Goal: Information Seeking & Learning: Check status

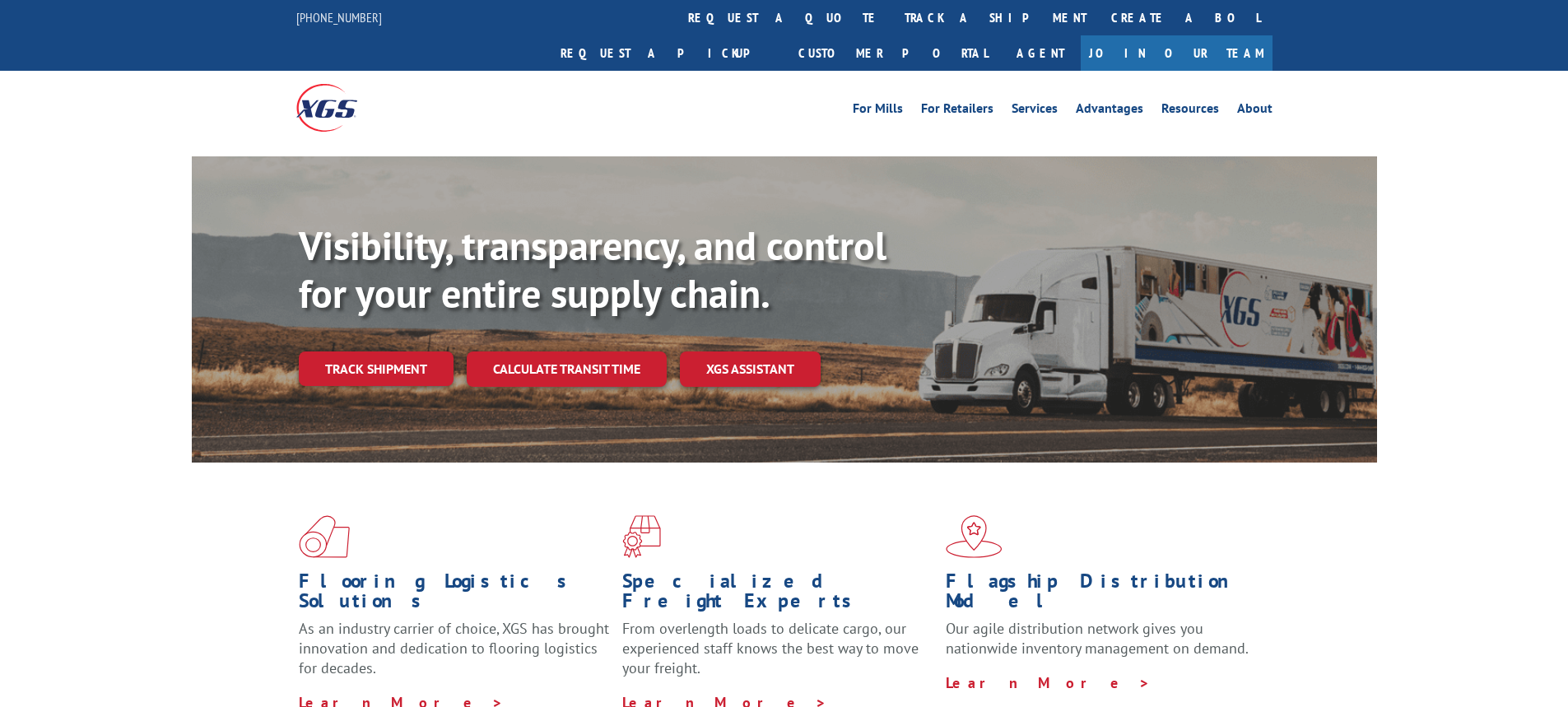
click at [380, 351] on link "Track shipment" at bounding box center [376, 368] width 155 height 34
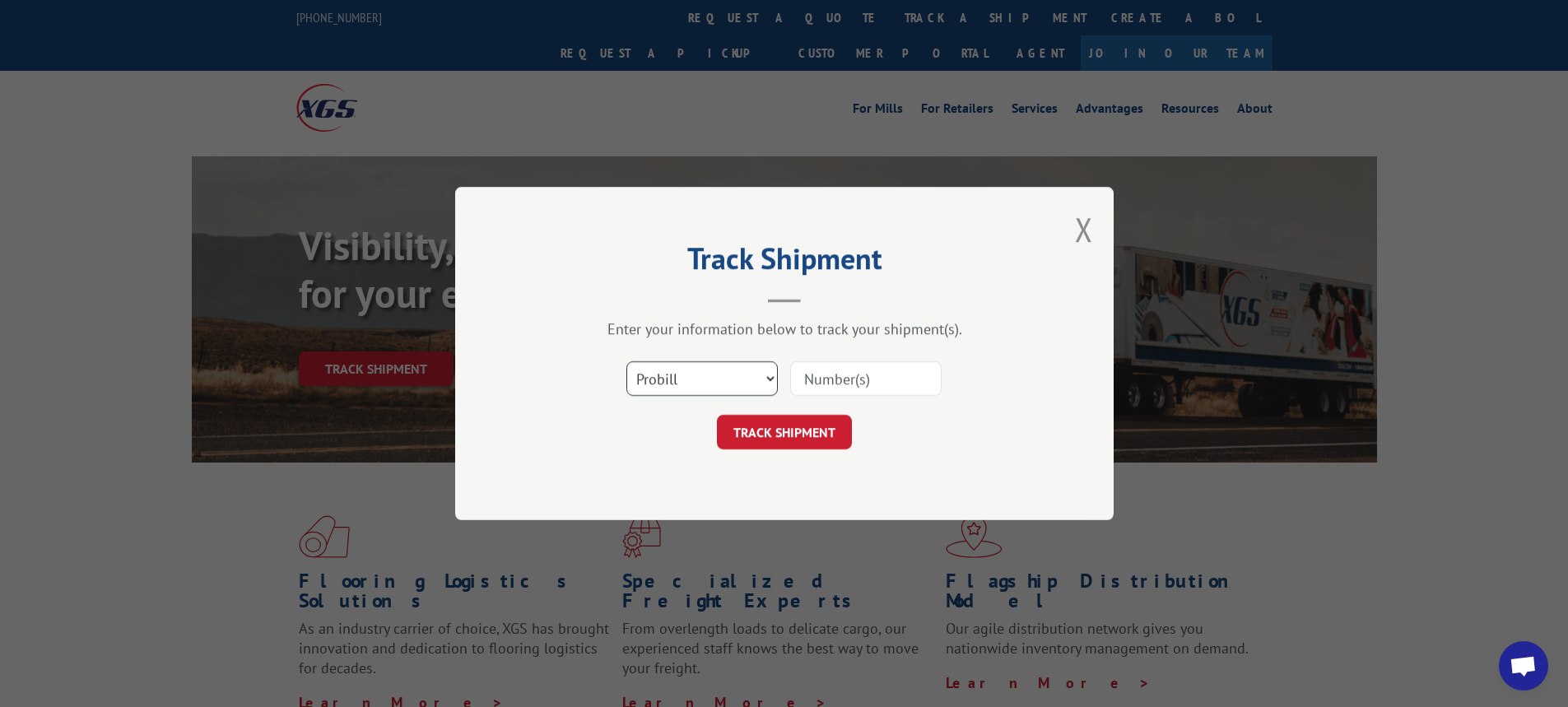
click at [769, 373] on select "Select category... Probill BOL PO" at bounding box center [702, 378] width 152 height 34
select select "bol"
click at [626, 361] on select "Select category... Probill BOL PO" at bounding box center [702, 378] width 152 height 34
click at [823, 377] on input at bounding box center [865, 378] width 152 height 34
type input "54401424"
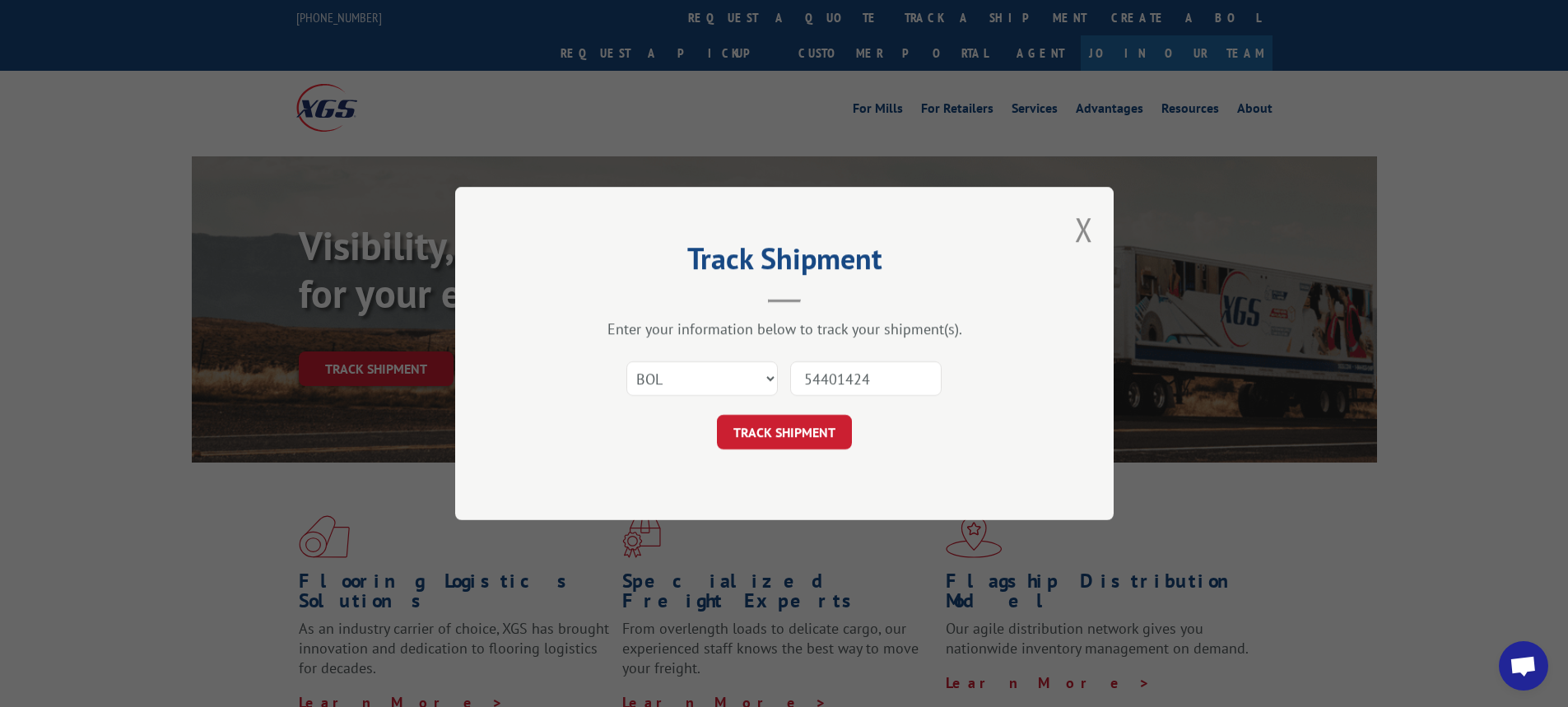
click button "TRACK SHIPMENT" at bounding box center [784, 432] width 135 height 34
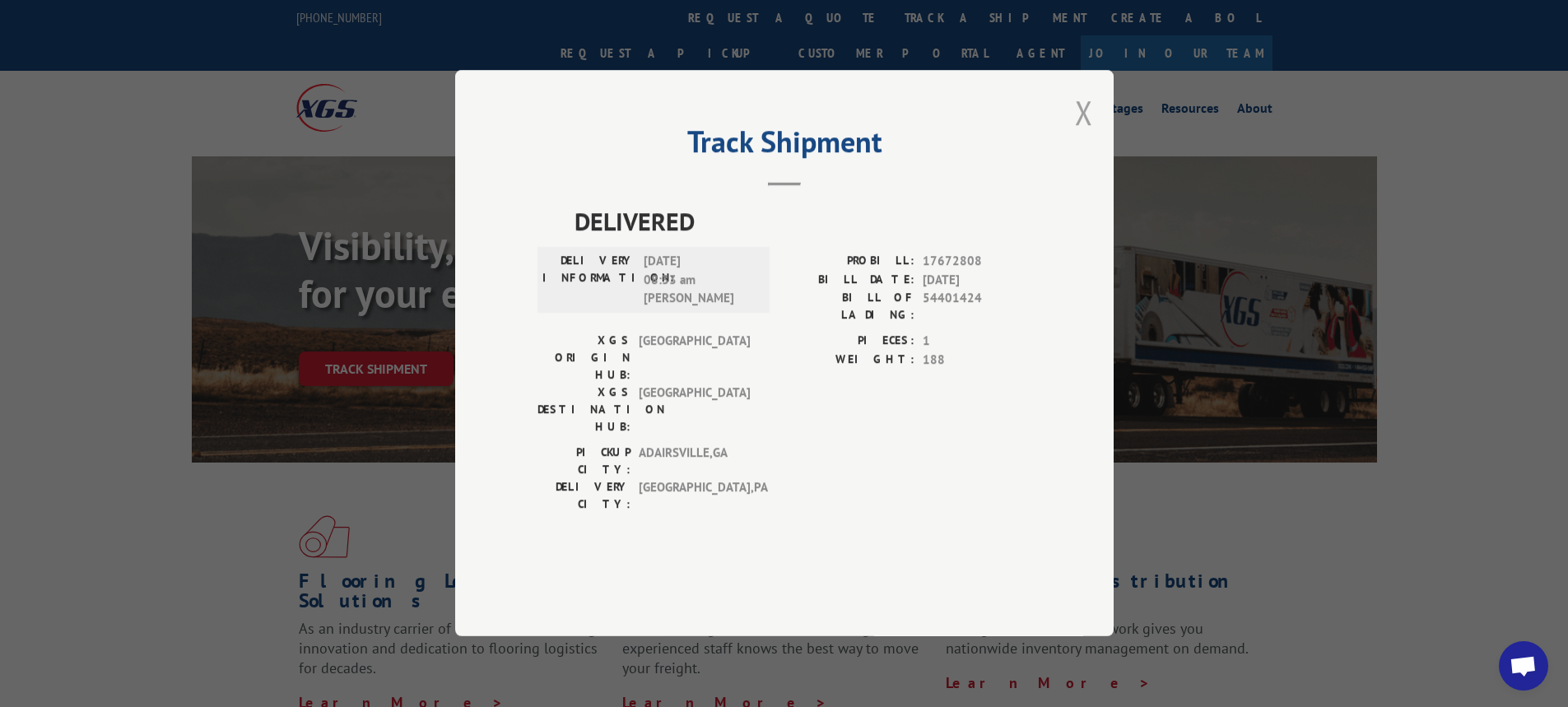
click at [1086, 134] on button "Close modal" at bounding box center [1084, 112] width 18 height 44
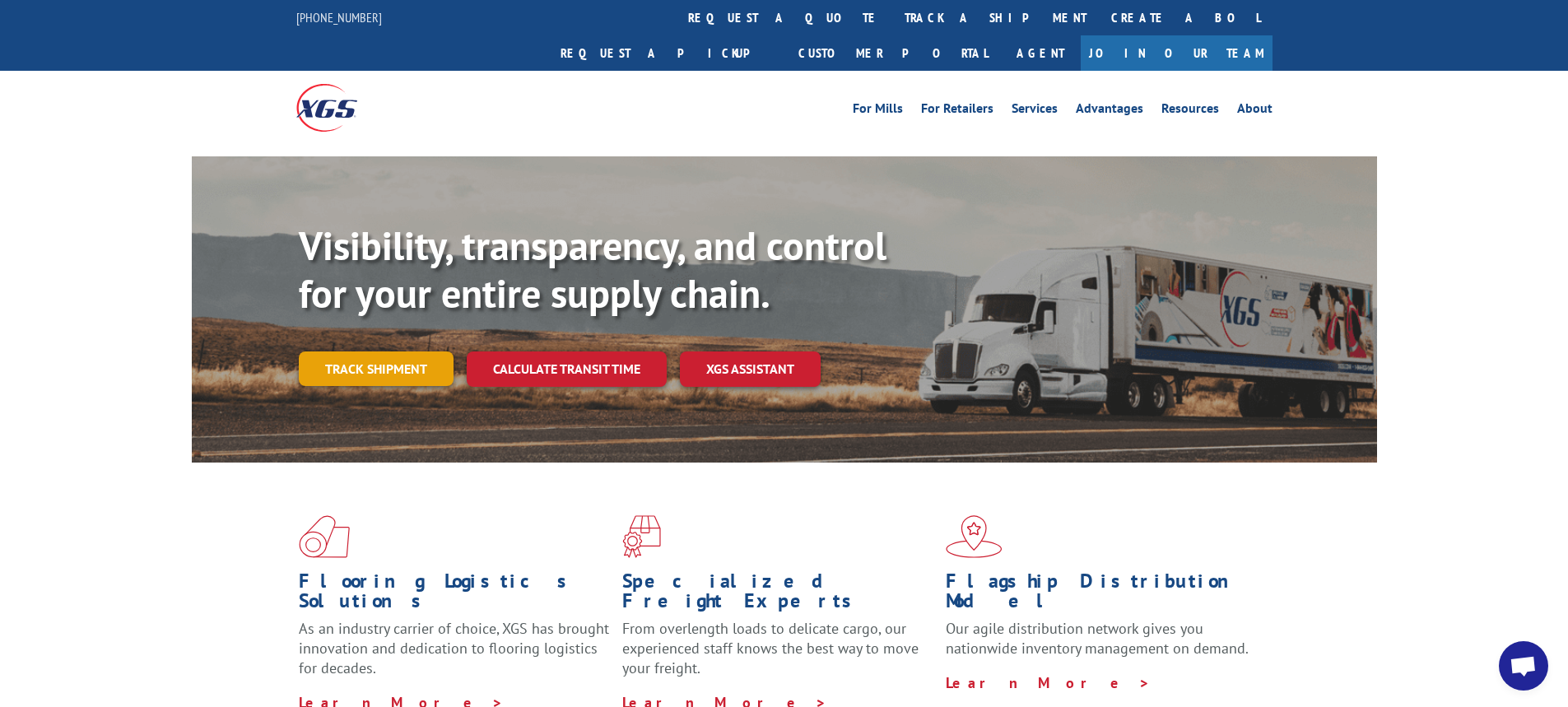
click at [394, 351] on link "Track shipment" at bounding box center [376, 368] width 155 height 34
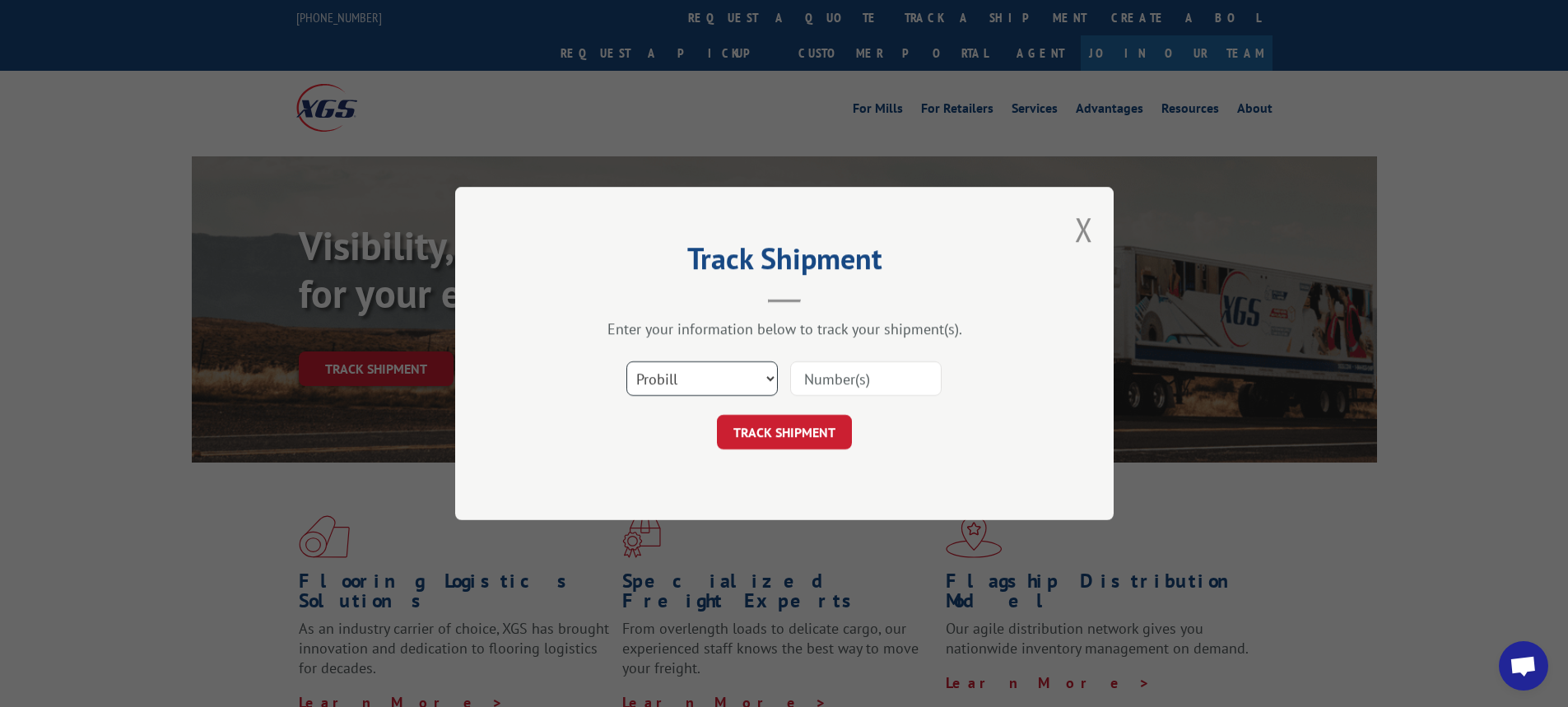
click at [771, 380] on select "Select category... Probill BOL PO" at bounding box center [702, 378] width 152 height 34
click at [1338, 356] on div "Track Shipment Enter your information below to track your shipment(s). Select c…" at bounding box center [784, 353] width 1568 height 707
drag, startPoint x: 771, startPoint y: 380, endPoint x: 753, endPoint y: 395, distance: 23.4
click at [771, 380] on select "Select category... Probill BOL PO" at bounding box center [702, 378] width 152 height 34
select select "bol"
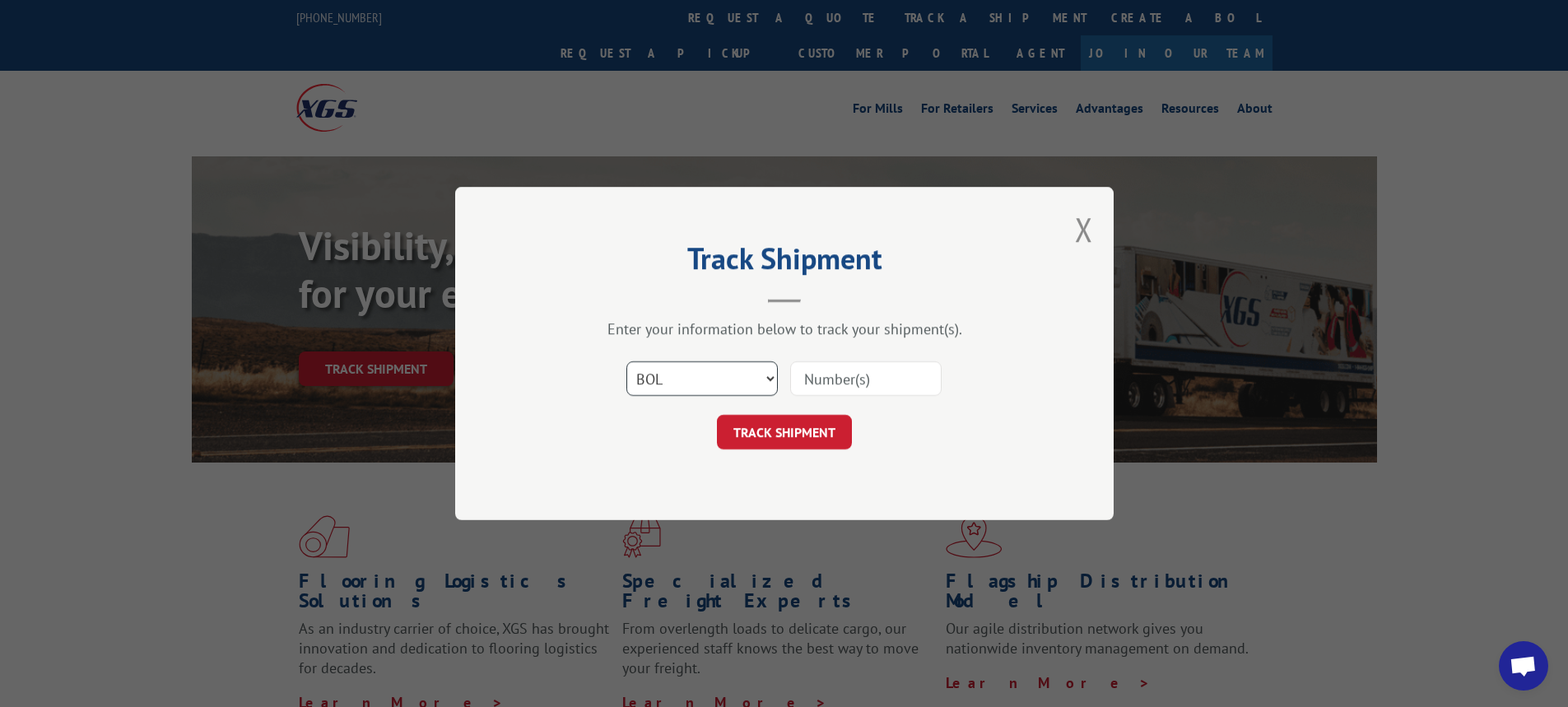
click at [626, 361] on select "Select category... Probill BOL PO" at bounding box center [702, 378] width 152 height 34
click at [823, 387] on input at bounding box center [865, 378] width 152 height 34
type input "7060219"
click button "TRACK SHIPMENT" at bounding box center [784, 432] width 135 height 34
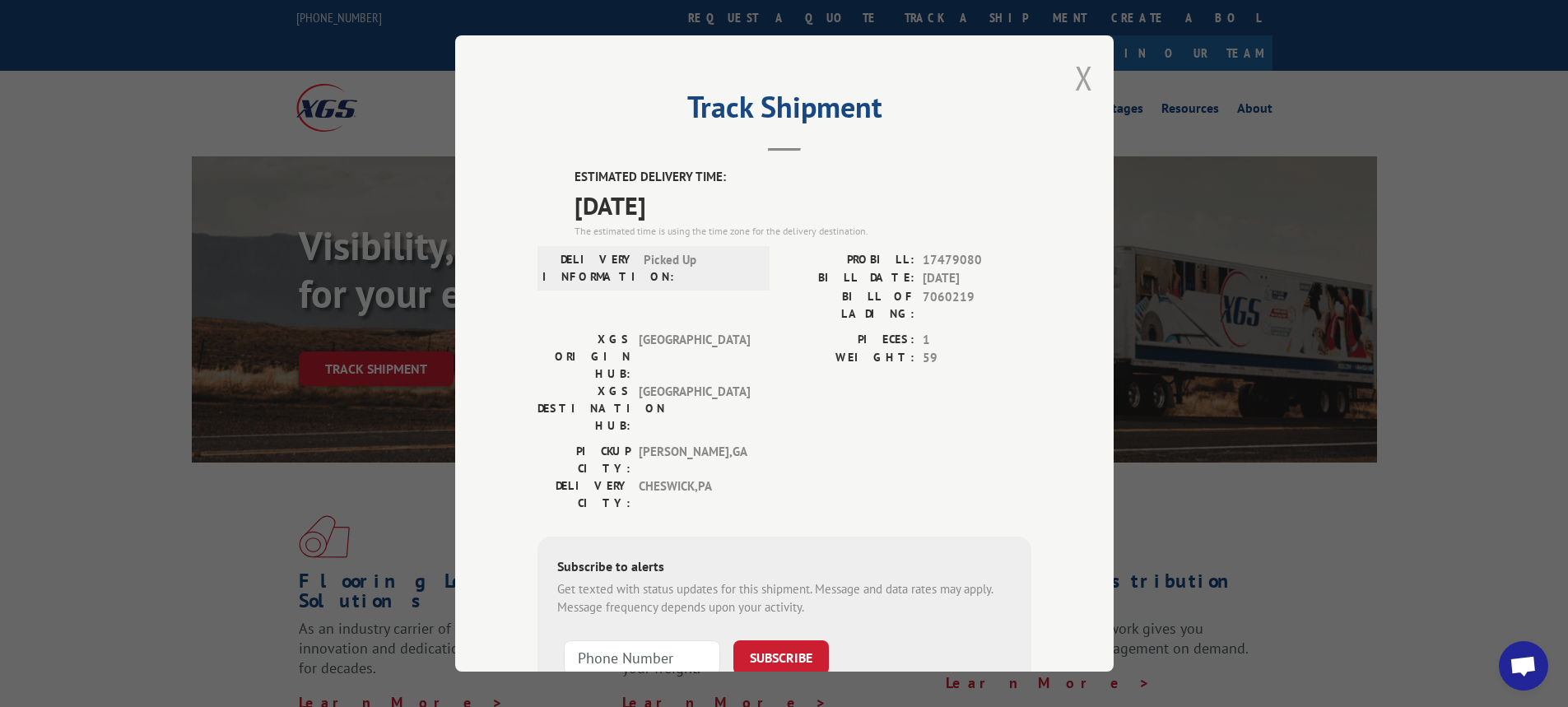
click at [1075, 70] on button "Close modal" at bounding box center [1084, 78] width 18 height 44
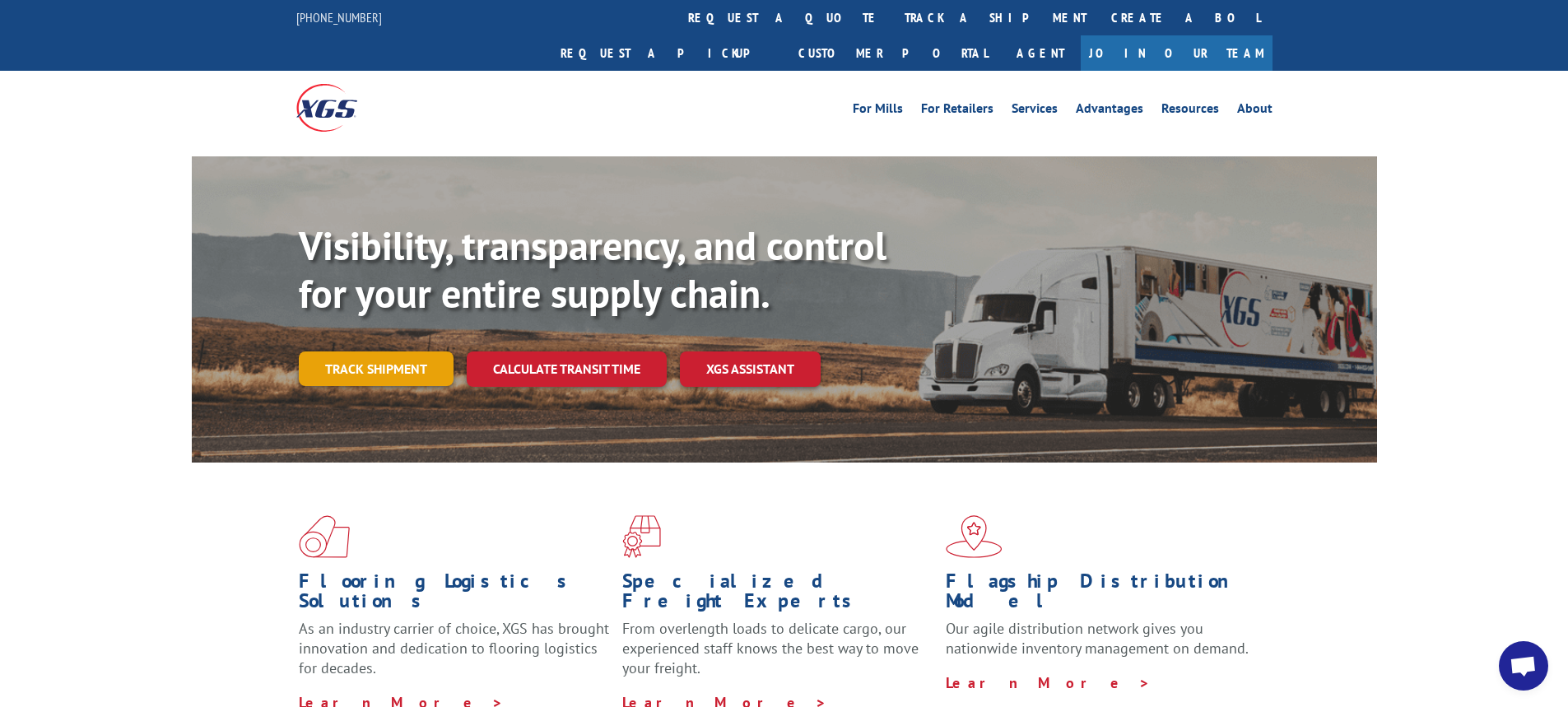
click at [368, 351] on link "Track shipment" at bounding box center [376, 368] width 155 height 34
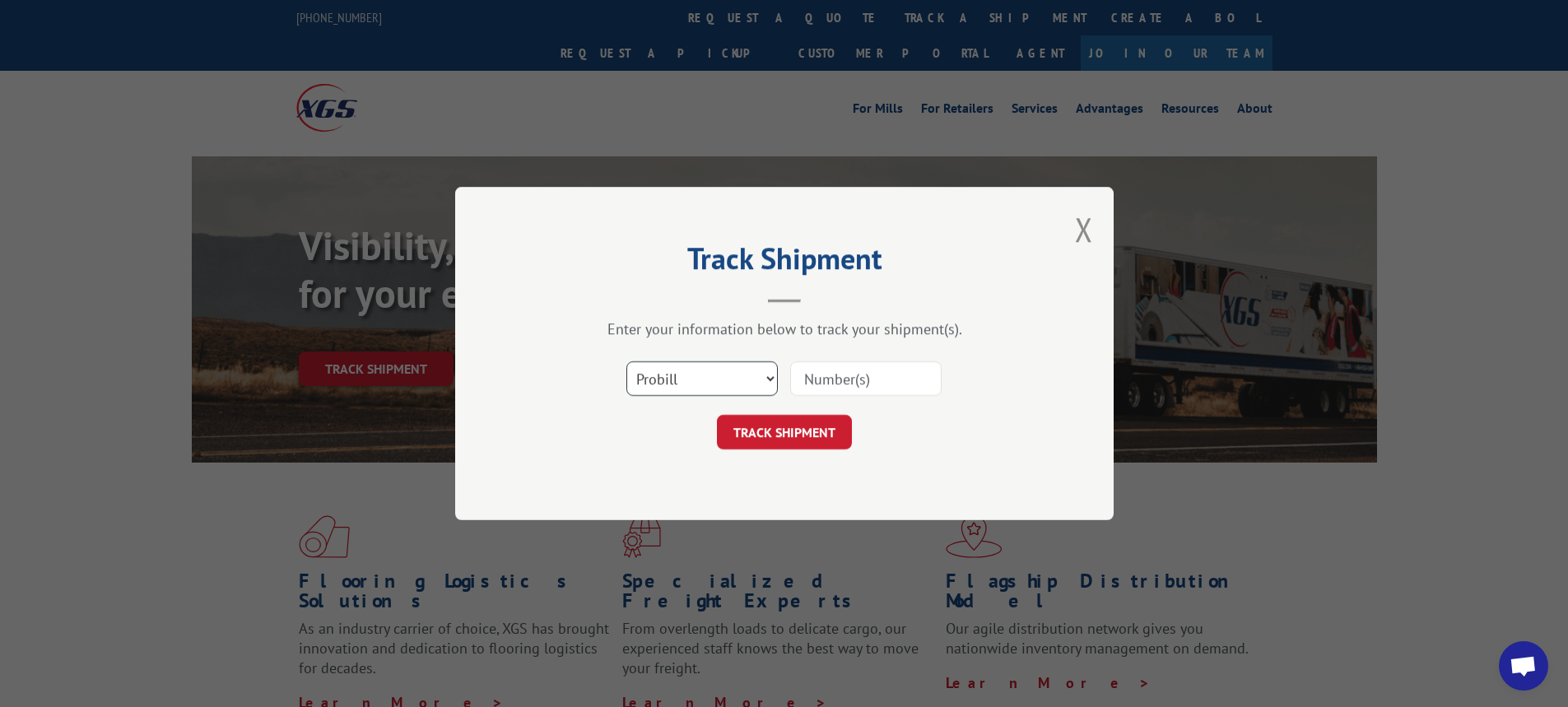
click at [768, 382] on select "Select category... Probill BOL PO" at bounding box center [702, 378] width 152 height 34
select select "bol"
click at [626, 361] on select "Select category... Probill BOL PO" at bounding box center [702, 378] width 152 height 34
click at [831, 387] on input at bounding box center [865, 378] width 152 height 34
type input "7048577"
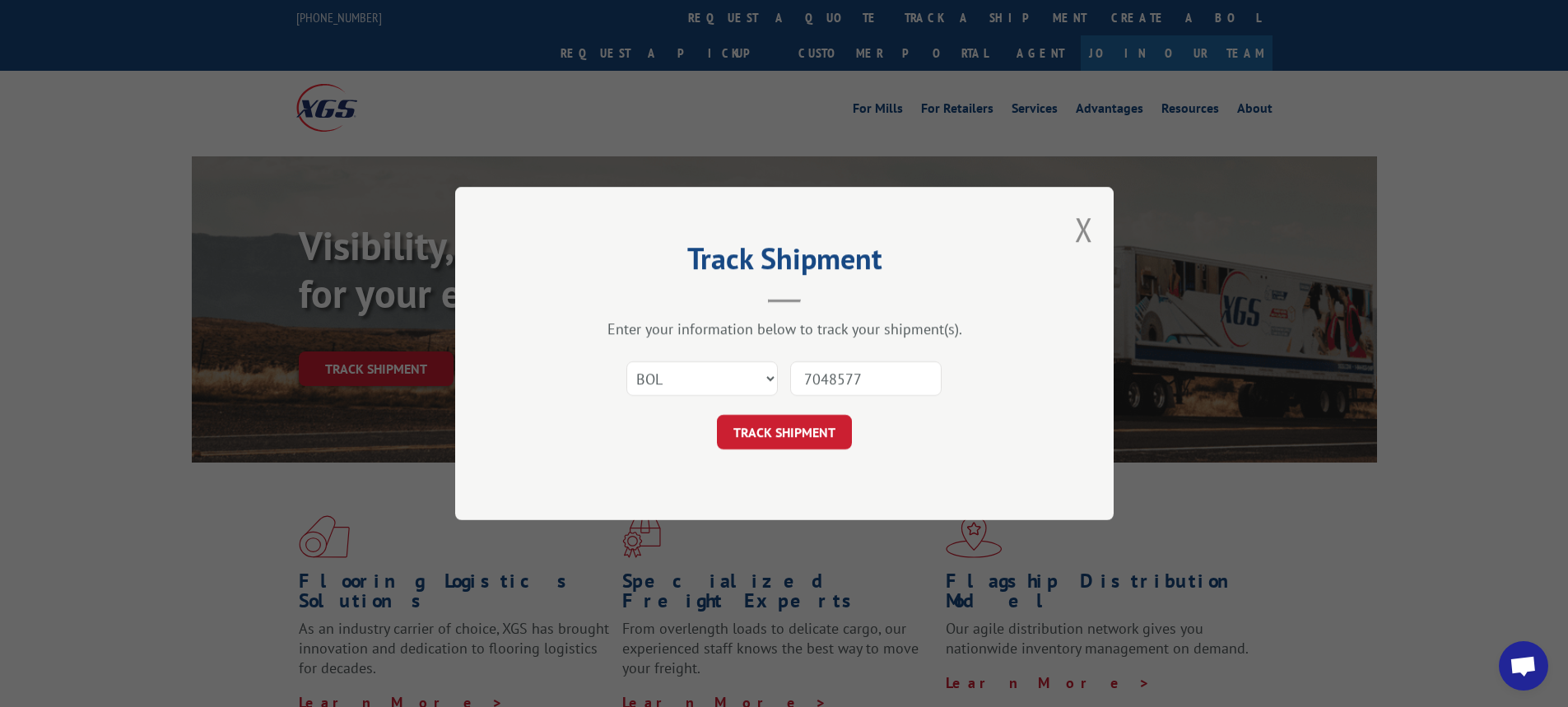
click button "TRACK SHIPMENT" at bounding box center [784, 432] width 135 height 34
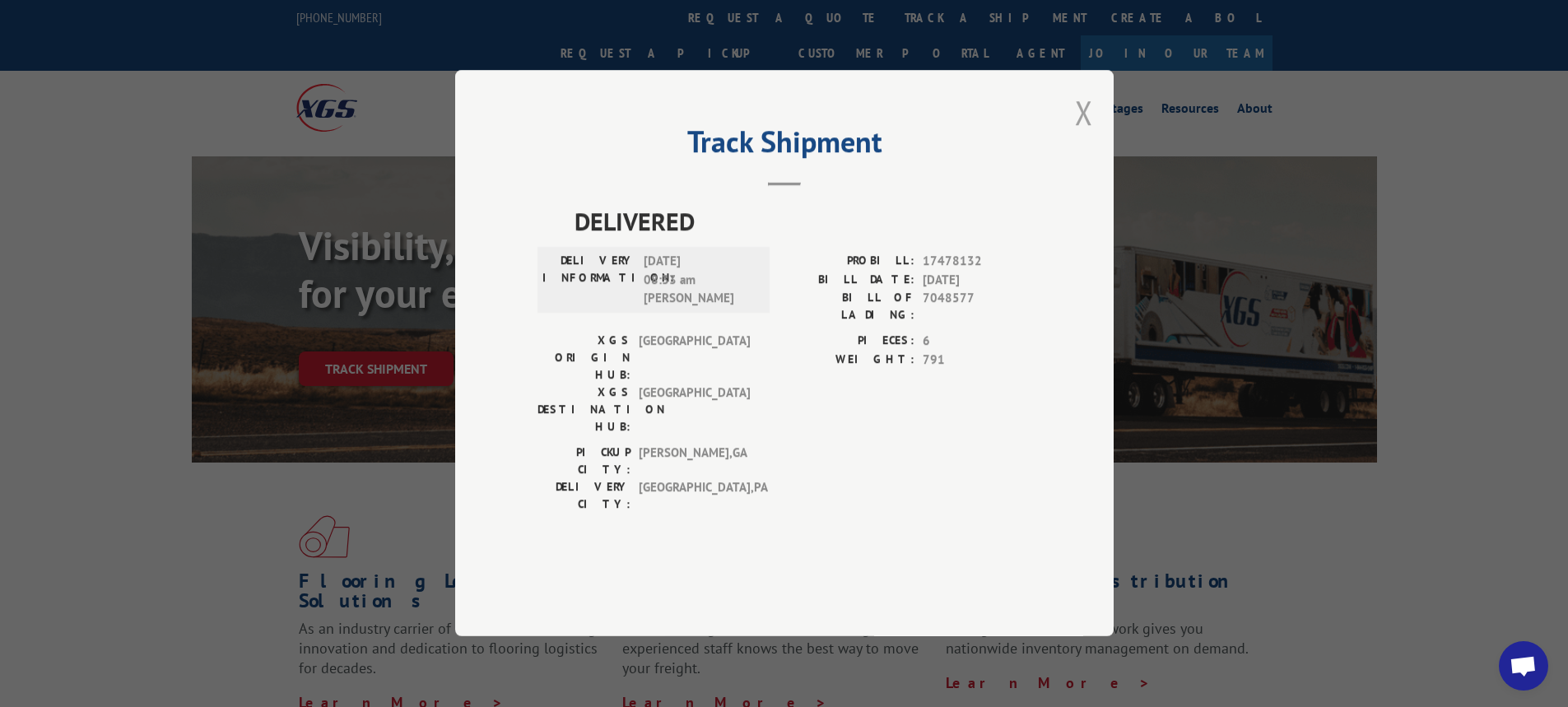
click at [1088, 134] on button "Close modal" at bounding box center [1084, 112] width 18 height 44
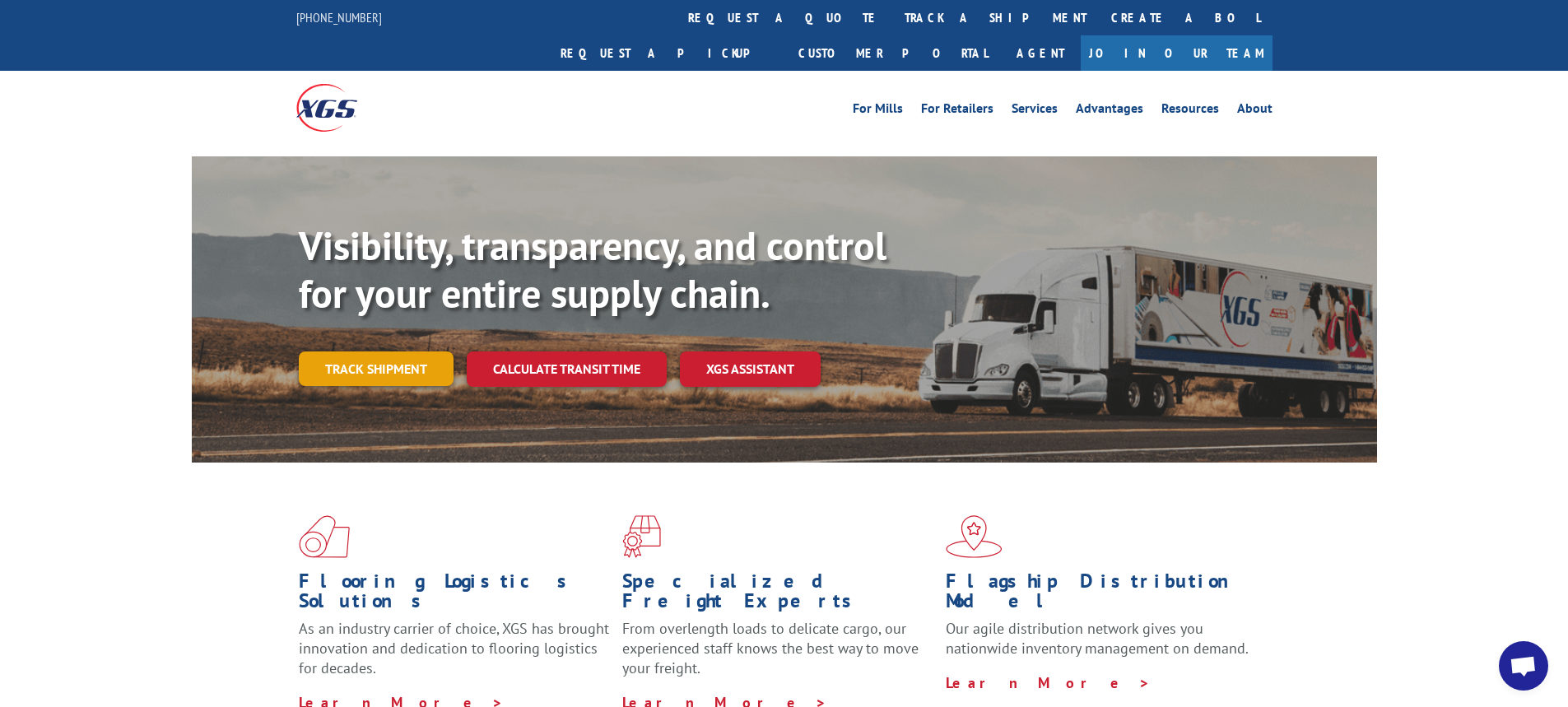
click at [399, 351] on link "Track shipment" at bounding box center [376, 368] width 155 height 34
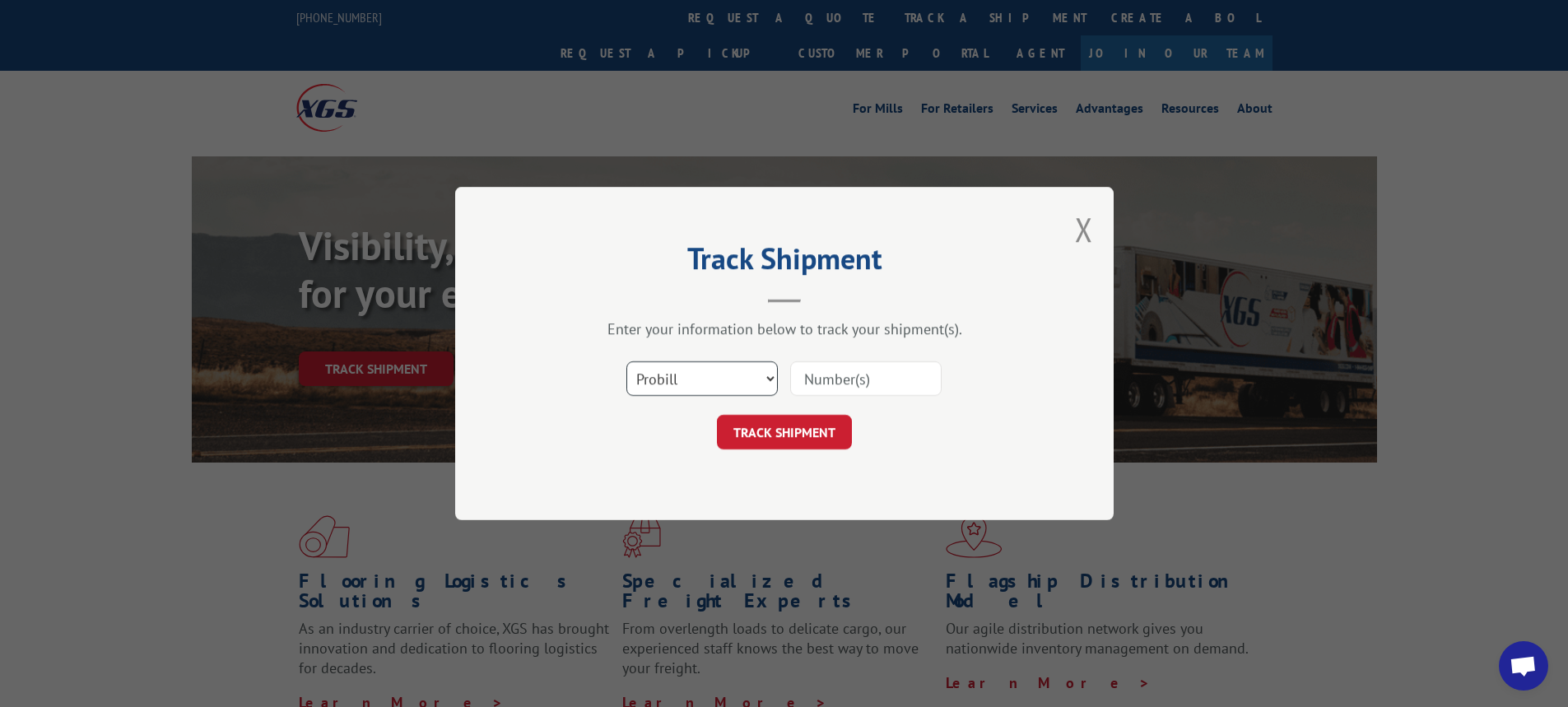
drag, startPoint x: 774, startPoint y: 377, endPoint x: 763, endPoint y: 395, distance: 21.1
click at [774, 377] on select "Select category... Probill BOL PO" at bounding box center [702, 378] width 152 height 34
select select "bol"
click at [626, 361] on select "Select category... Probill BOL PO" at bounding box center [702, 378] width 152 height 34
click at [859, 379] on input at bounding box center [865, 378] width 152 height 34
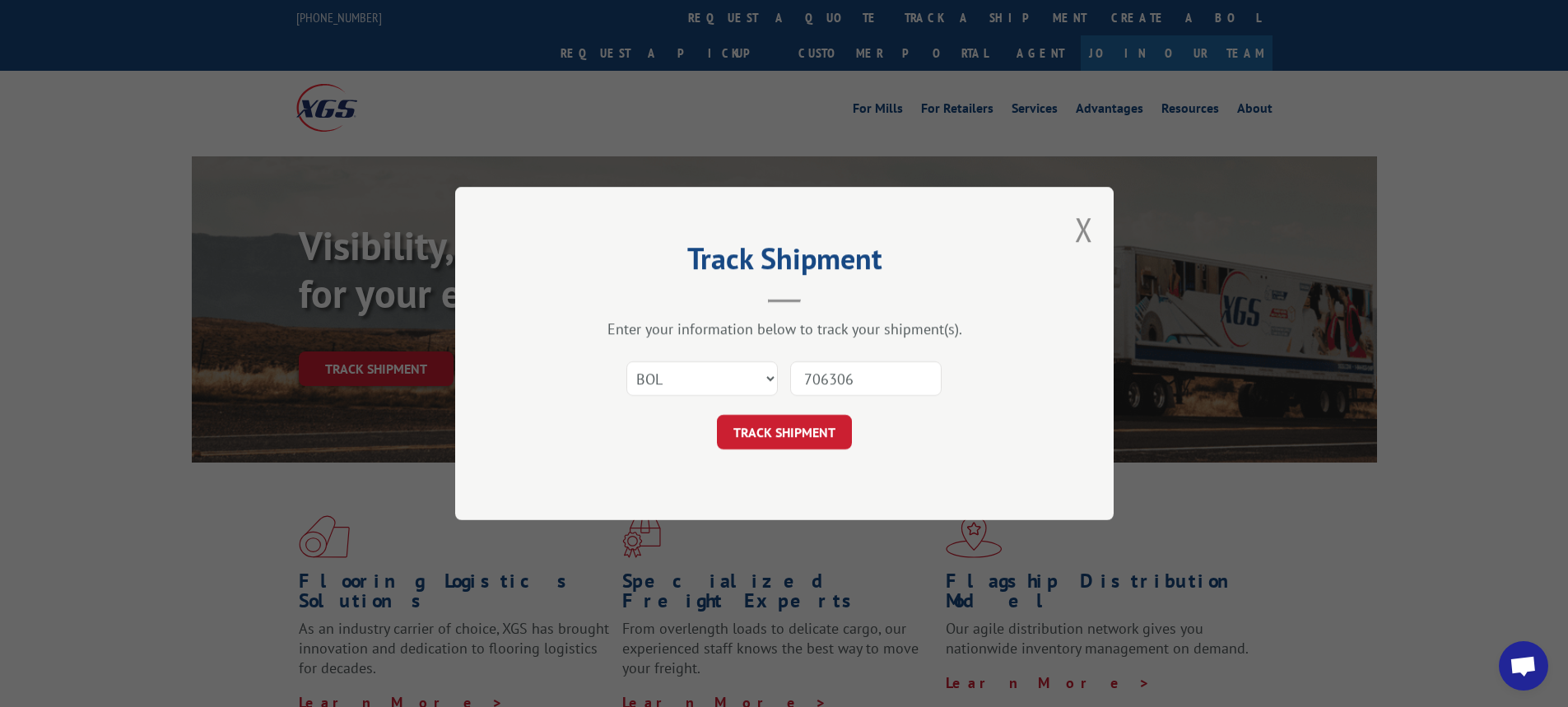
type input "7063068"
click button "TRACK SHIPMENT" at bounding box center [784, 432] width 135 height 34
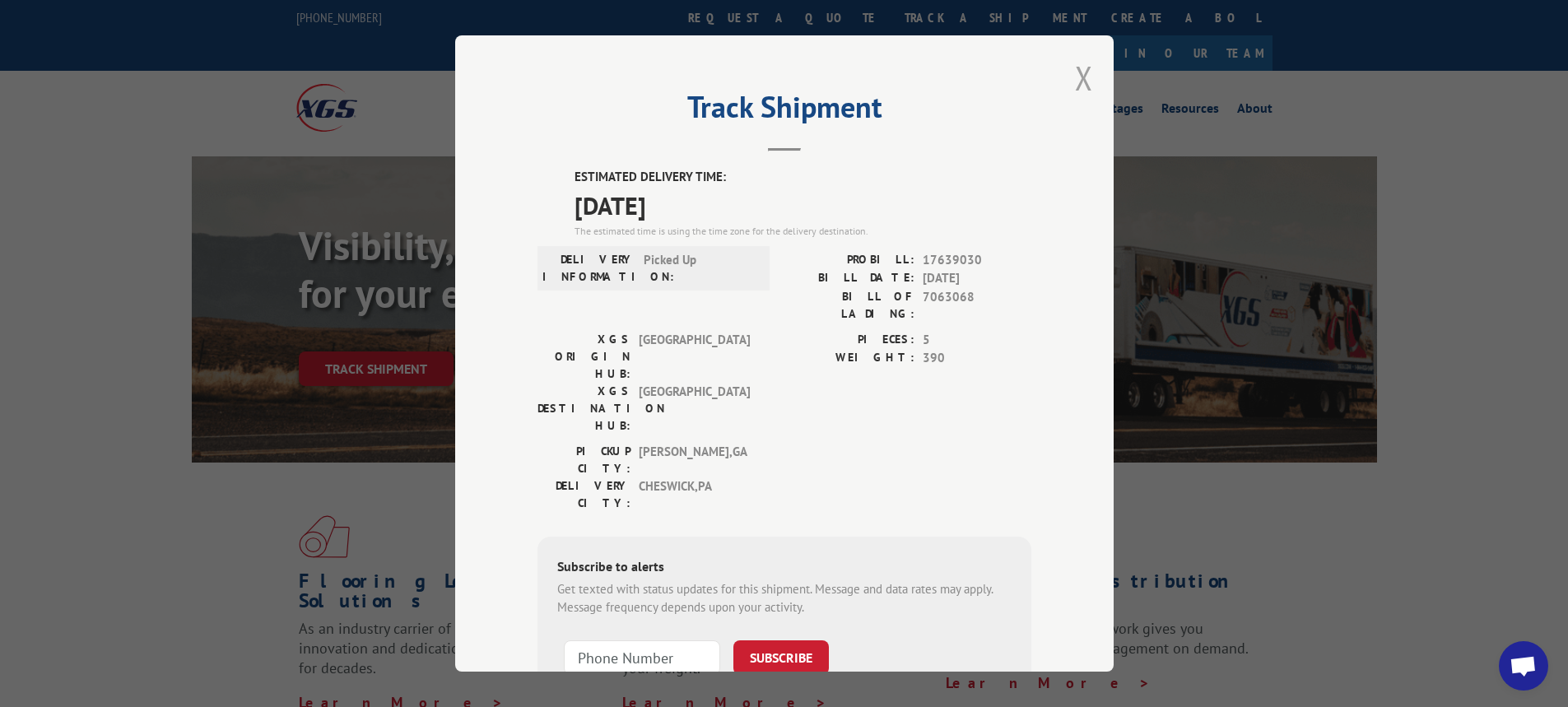
click at [1077, 70] on button "Close modal" at bounding box center [1084, 78] width 18 height 44
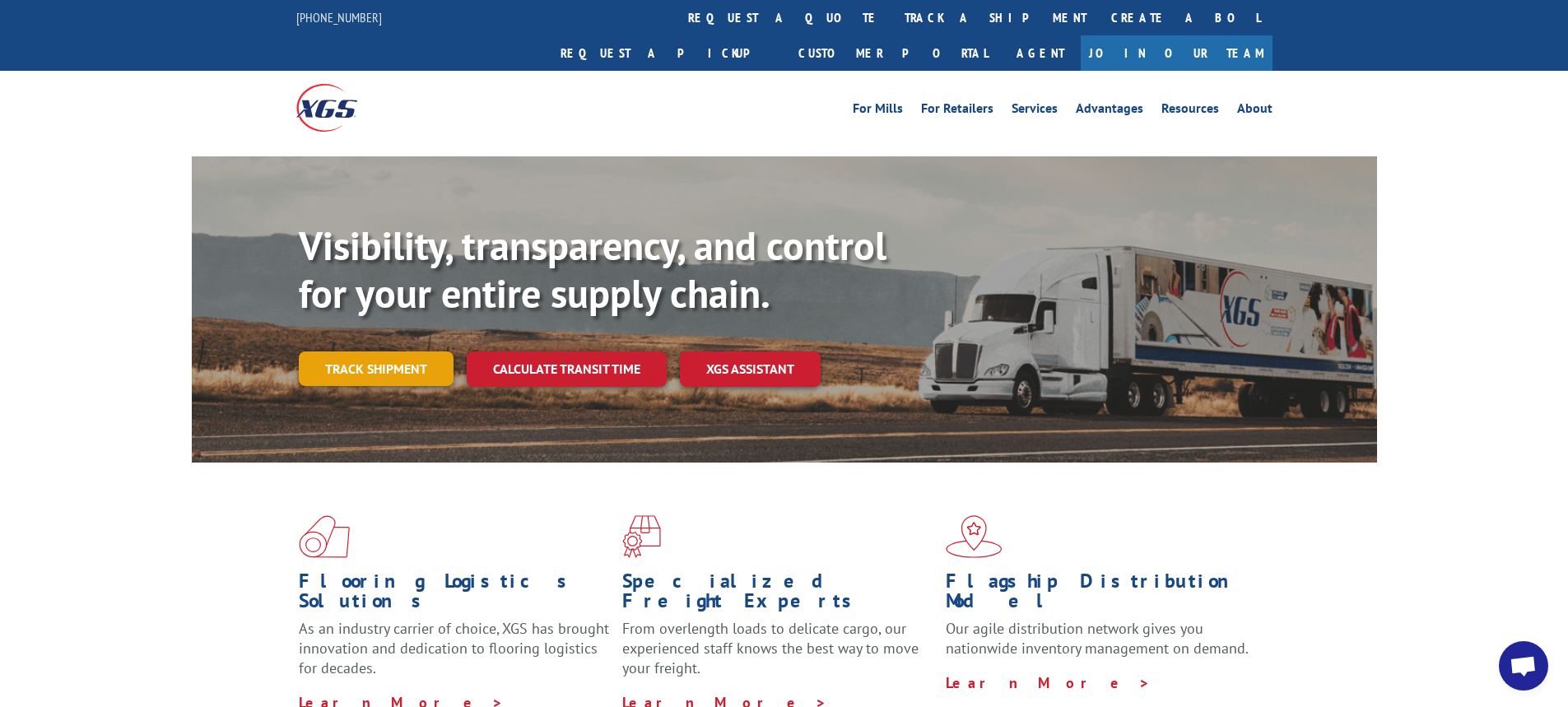
click at [408, 351] on link "Track shipment" at bounding box center [376, 368] width 155 height 34
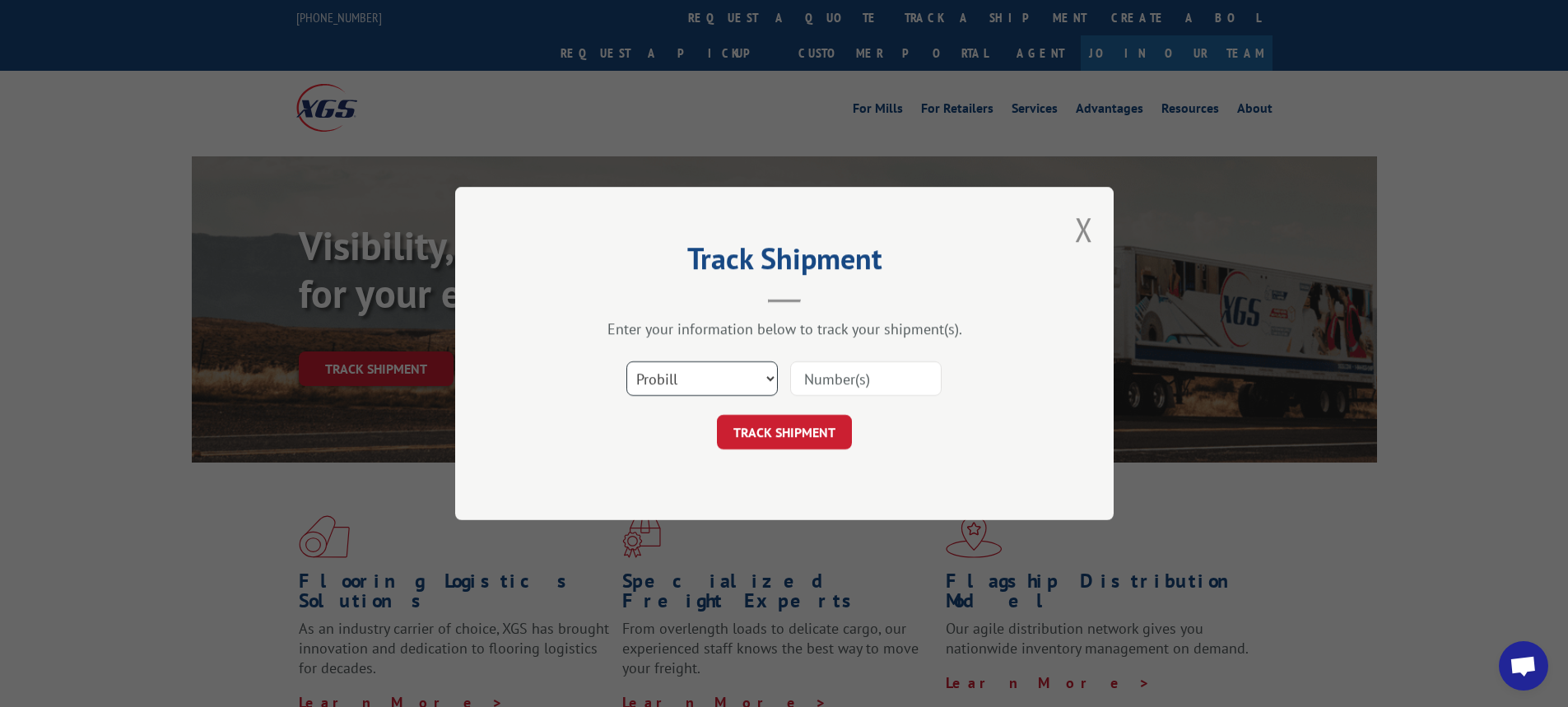
click at [766, 378] on select "Select category... Probill BOL PO" at bounding box center [702, 378] width 152 height 34
select select "bol"
click at [626, 361] on select "Select category... Probill BOL PO" at bounding box center [702, 378] width 152 height 34
click at [861, 369] on input at bounding box center [865, 378] width 152 height 34
type input "7052333"
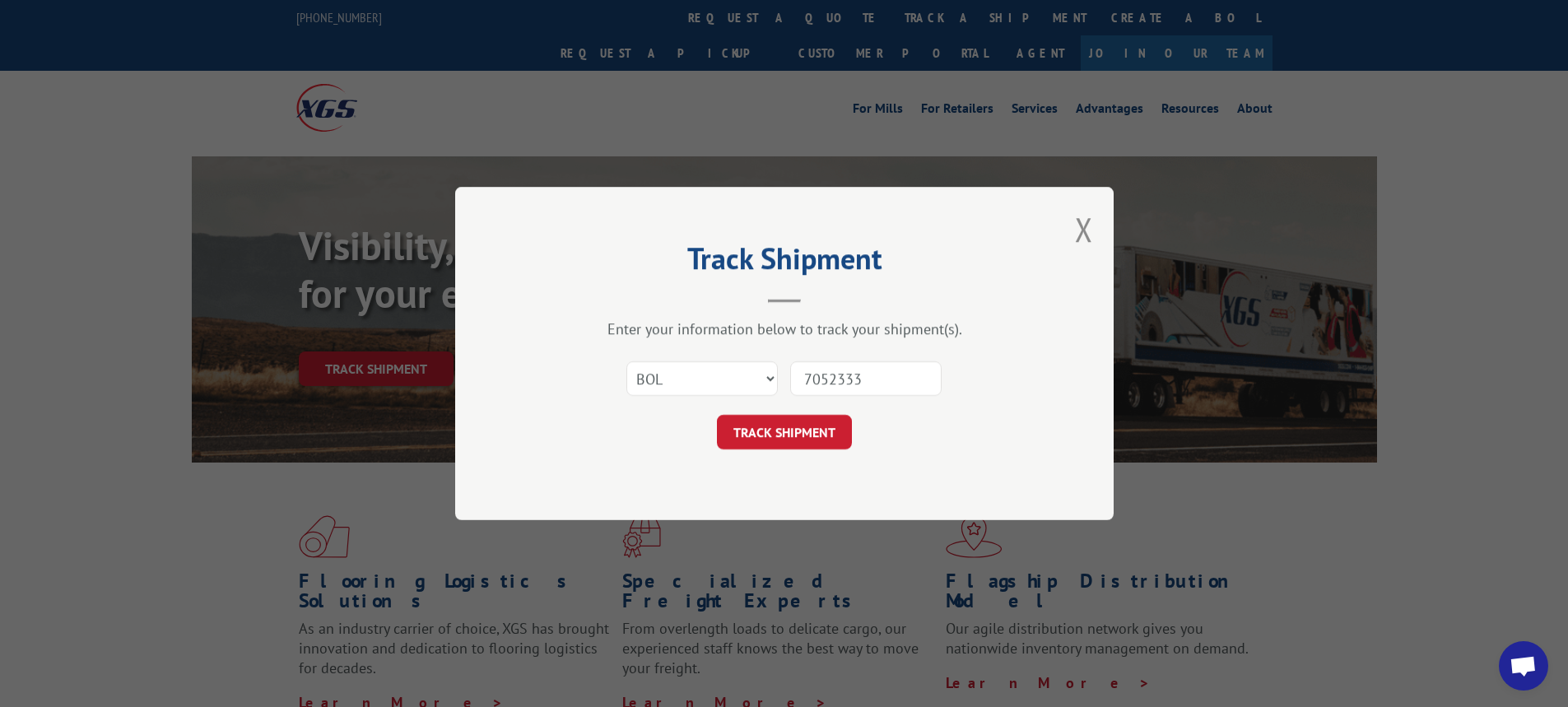
click button "TRACK SHIPMENT" at bounding box center [784, 432] width 135 height 34
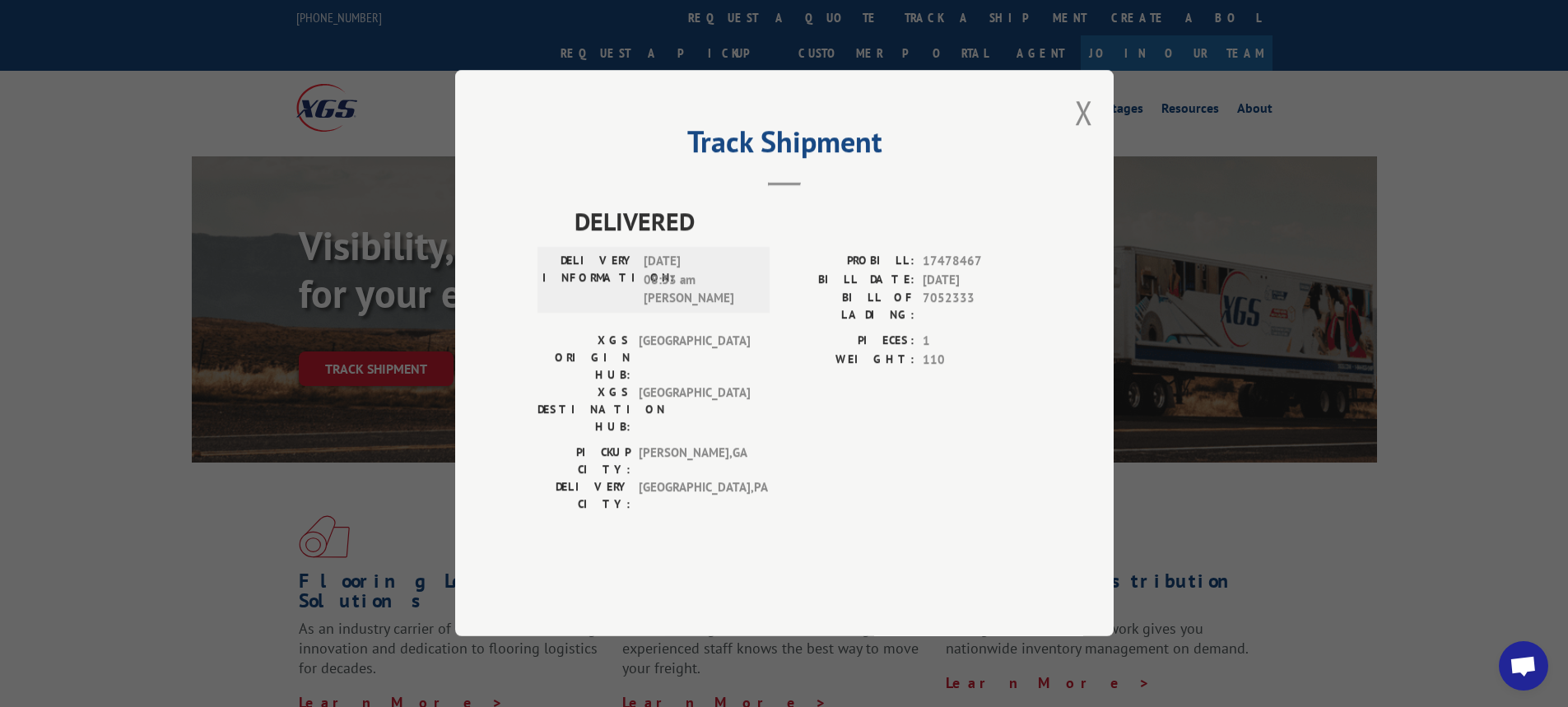
click at [1091, 134] on button "Close modal" at bounding box center [1084, 112] width 18 height 44
